Goal: Find specific page/section: Find specific page/section

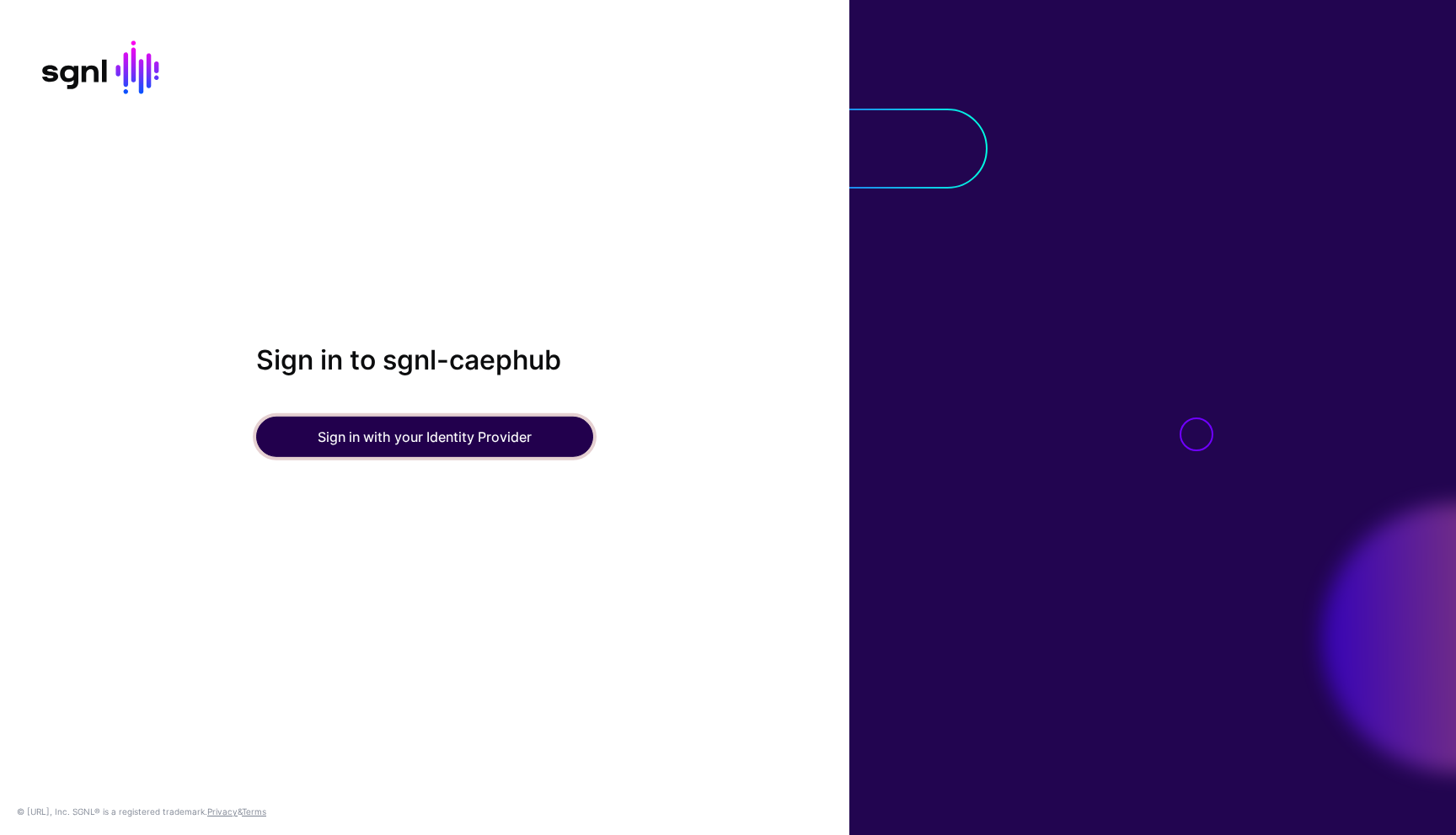
click at [338, 420] on button "Sign in with your Identity Provider" at bounding box center [425, 437] width 337 height 40
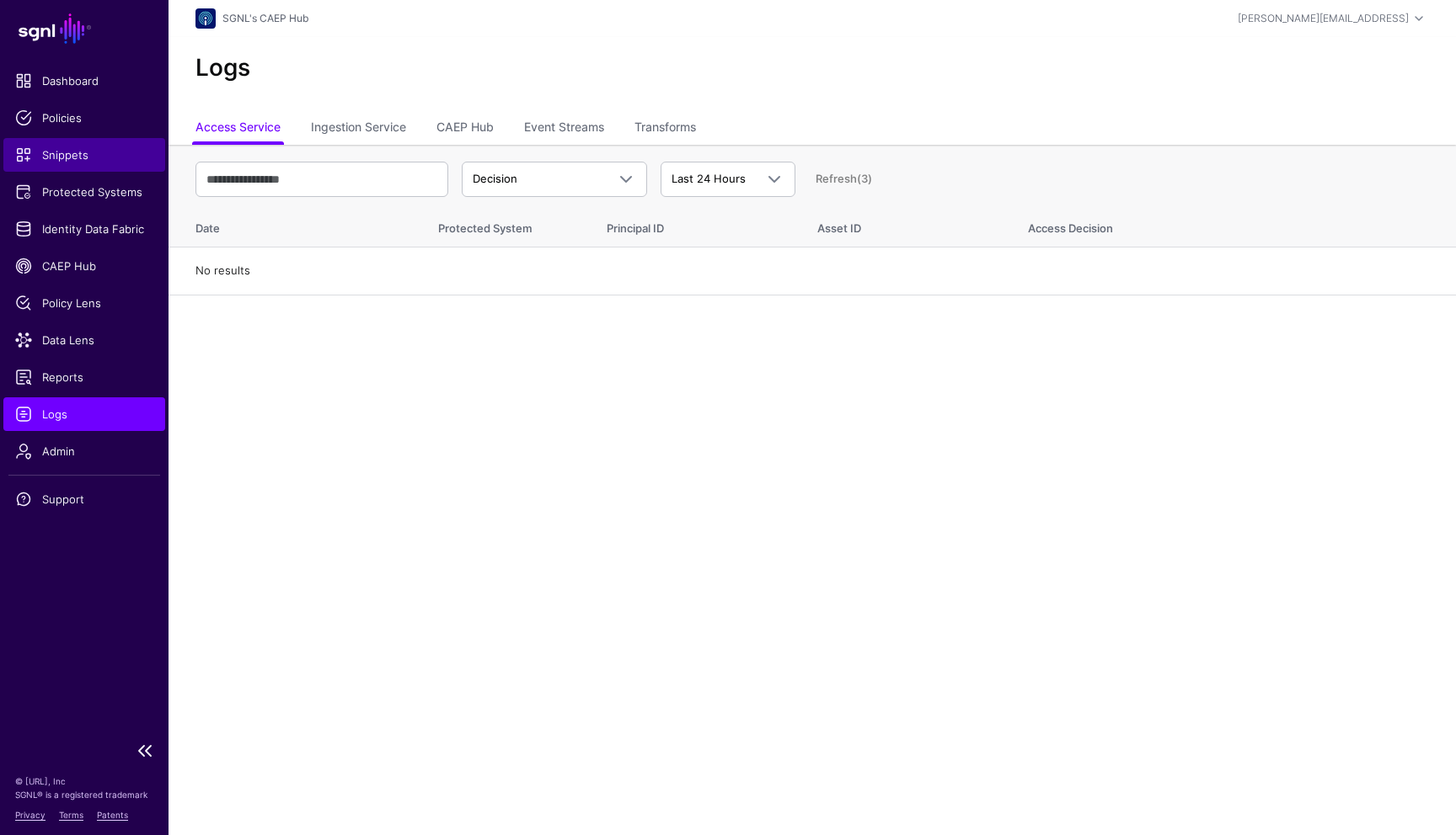
click at [55, 161] on span "Snippets" at bounding box center [84, 154] width 138 height 17
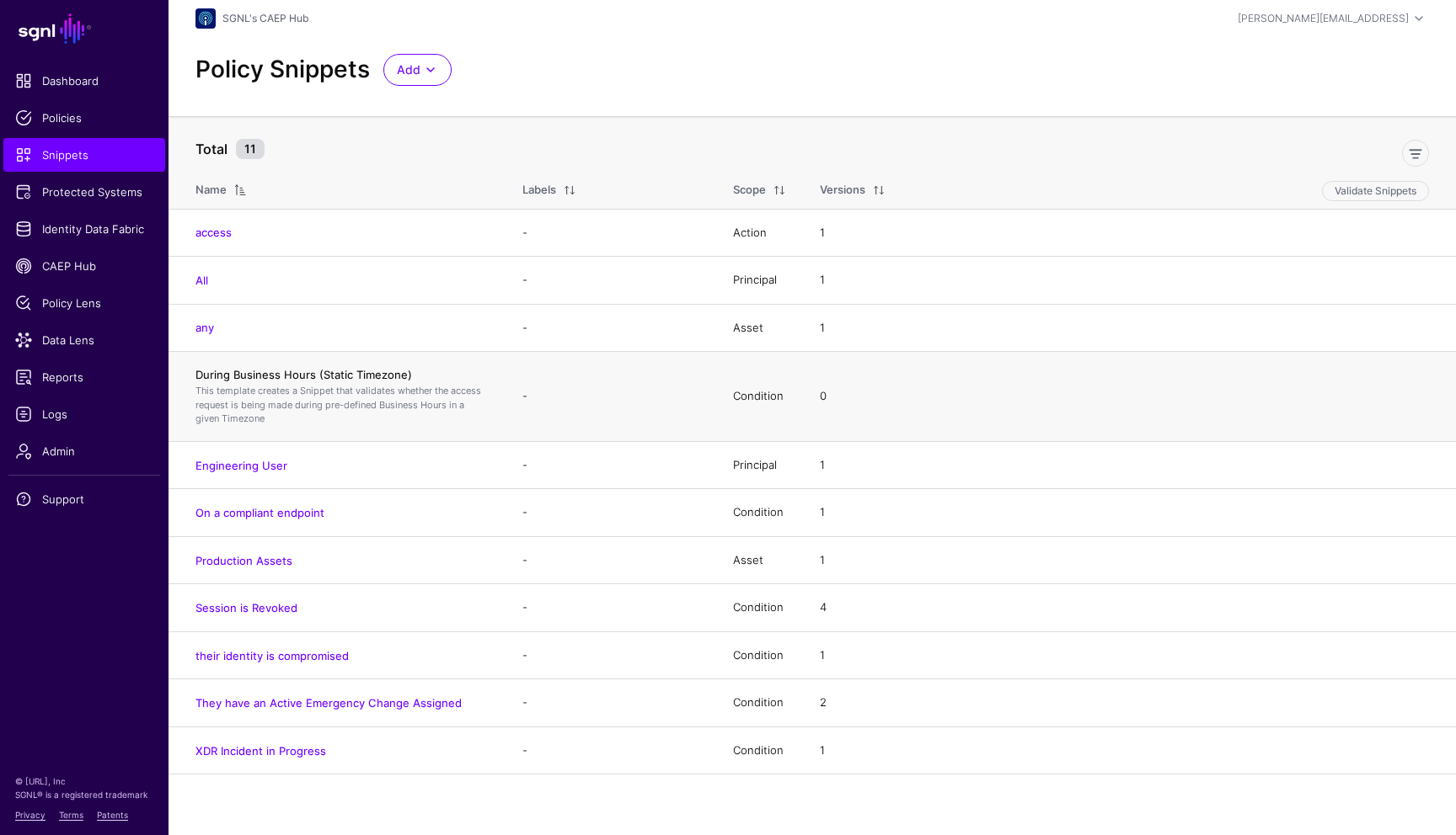
click at [275, 375] on link "During Business Hours (Static Timezone)" at bounding box center [303, 374] width 216 height 13
